Goal: Check status: Check status

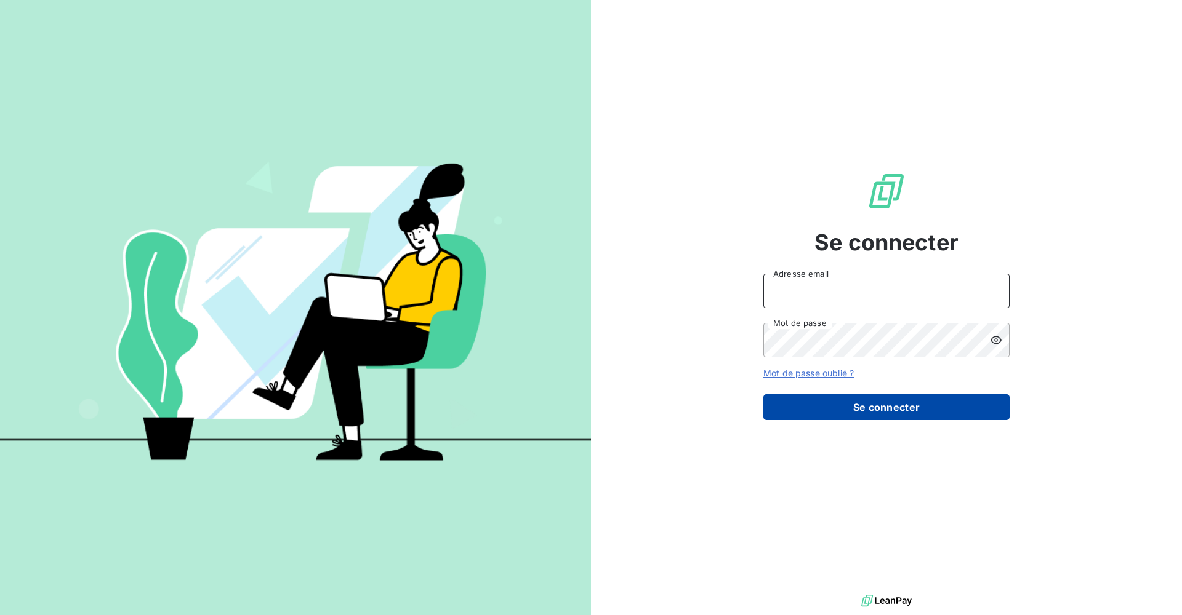
type input "[PERSON_NAME][EMAIL_ADDRESS][DOMAIN_NAME]"
click at [938, 411] on button "Se connecter" at bounding box center [886, 408] width 246 height 26
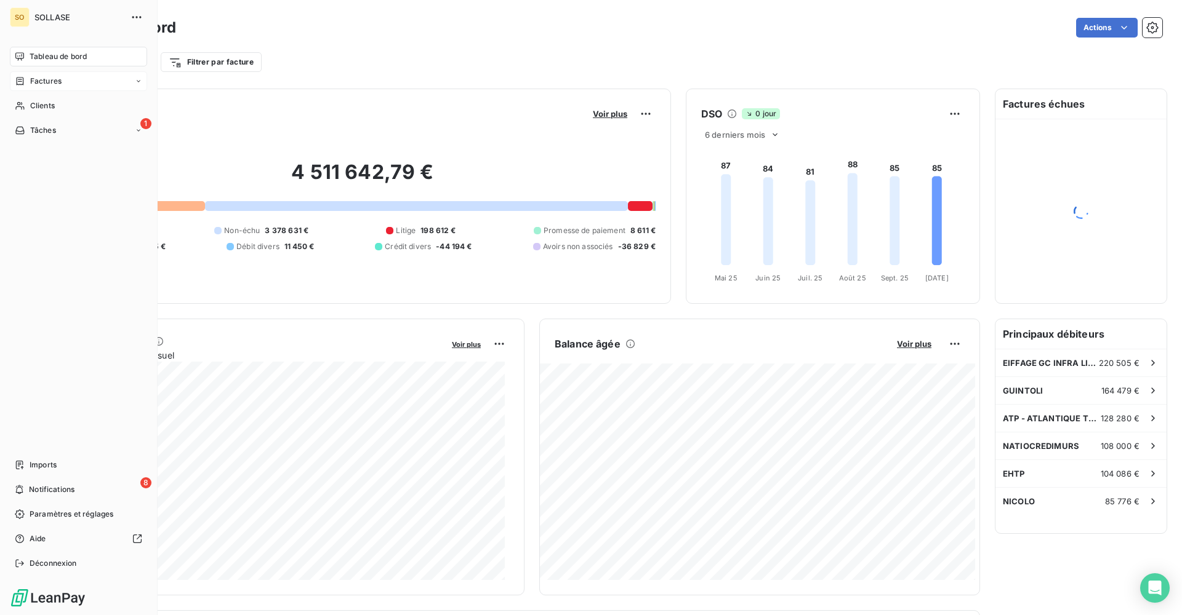
click at [60, 87] on div "Factures" at bounding box center [78, 81] width 137 height 20
click at [58, 100] on div "Factures" at bounding box center [86, 106] width 122 height 20
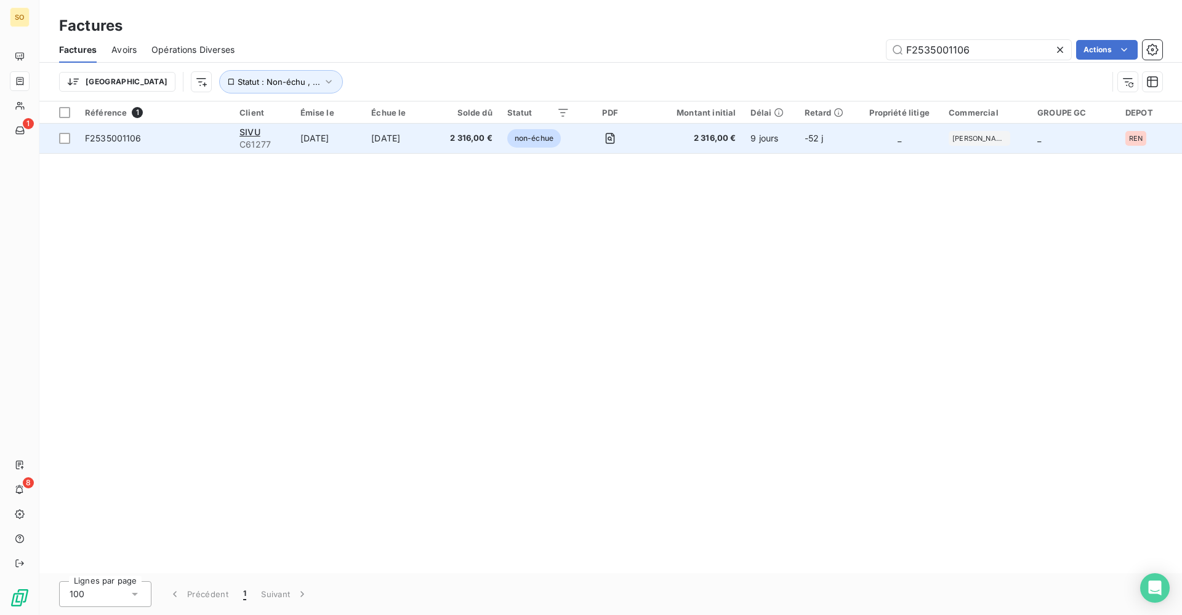
type input "F2535001106"
click at [884, 137] on td "_" at bounding box center [899, 139] width 84 height 30
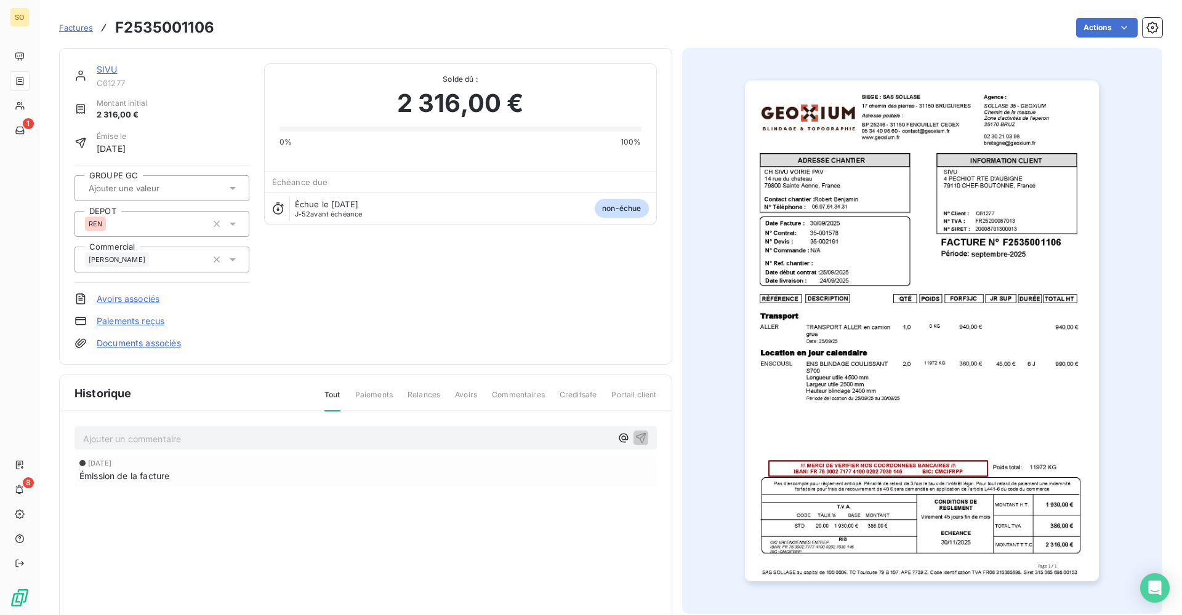
click at [990, 311] on img "button" at bounding box center [922, 331] width 354 height 501
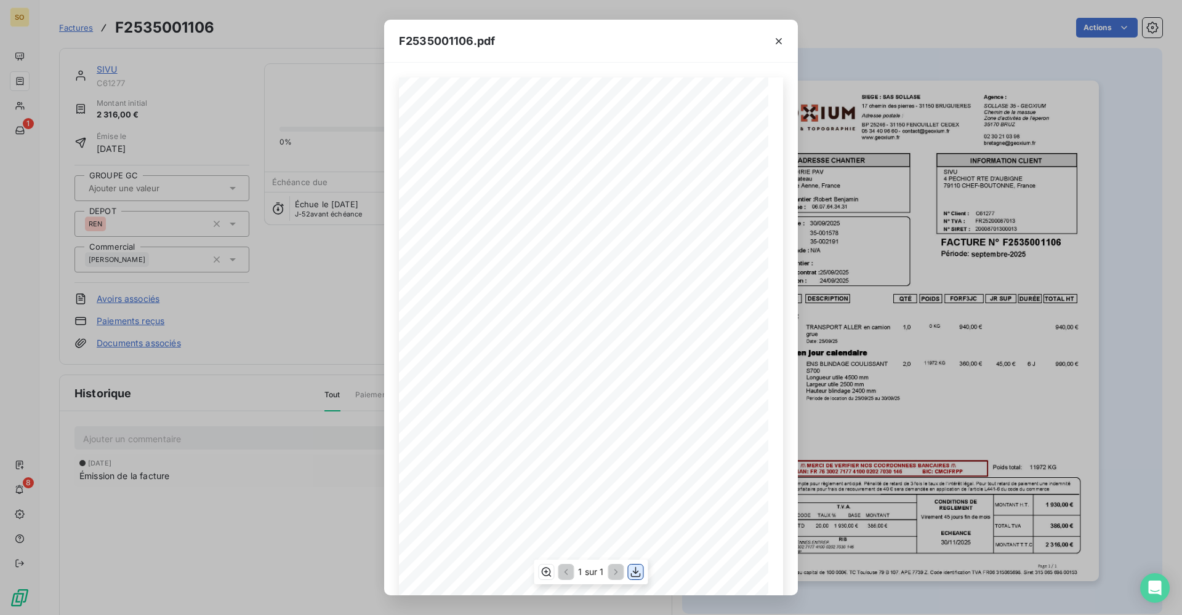
click at [638, 577] on icon "button" at bounding box center [636, 572] width 10 height 10
drag, startPoint x: 222, startPoint y: 355, endPoint x: 221, endPoint y: 367, distance: 13.0
click at [222, 355] on div "F2535001106.pdf QTÉ RÉFÉRENCE TOTAL HT FORF3JC POIDS JR SUP DURÉE DESCRIPTION T…" at bounding box center [591, 307] width 1182 height 615
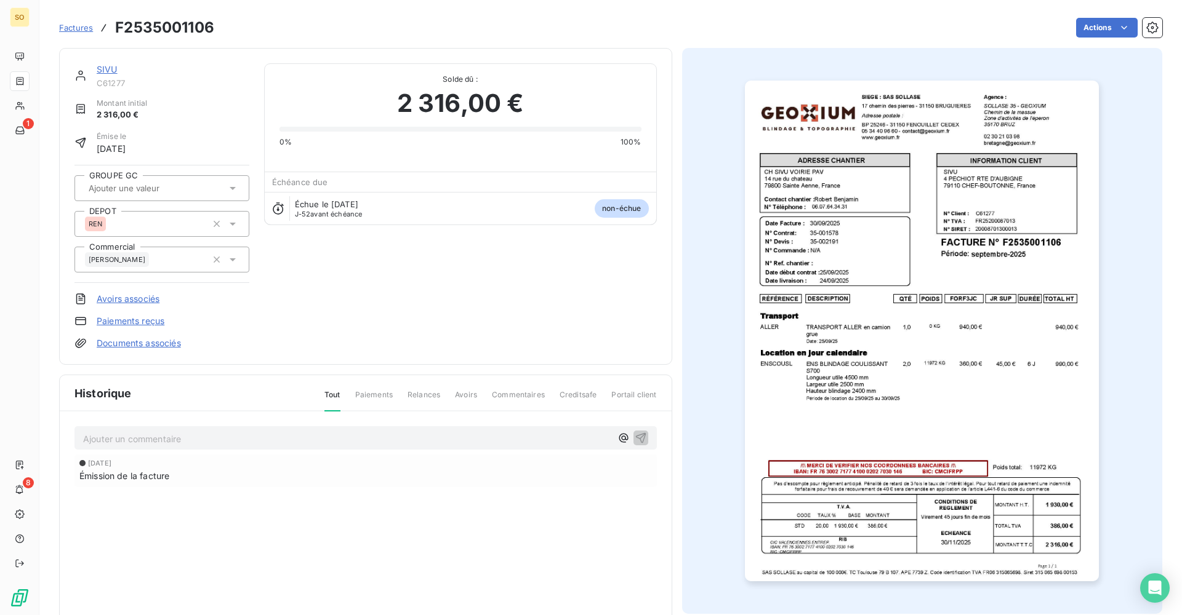
click at [188, 436] on p "Ajouter un commentaire ﻿" at bounding box center [347, 438] width 528 height 15
